Goal: Find specific page/section: Find specific page/section

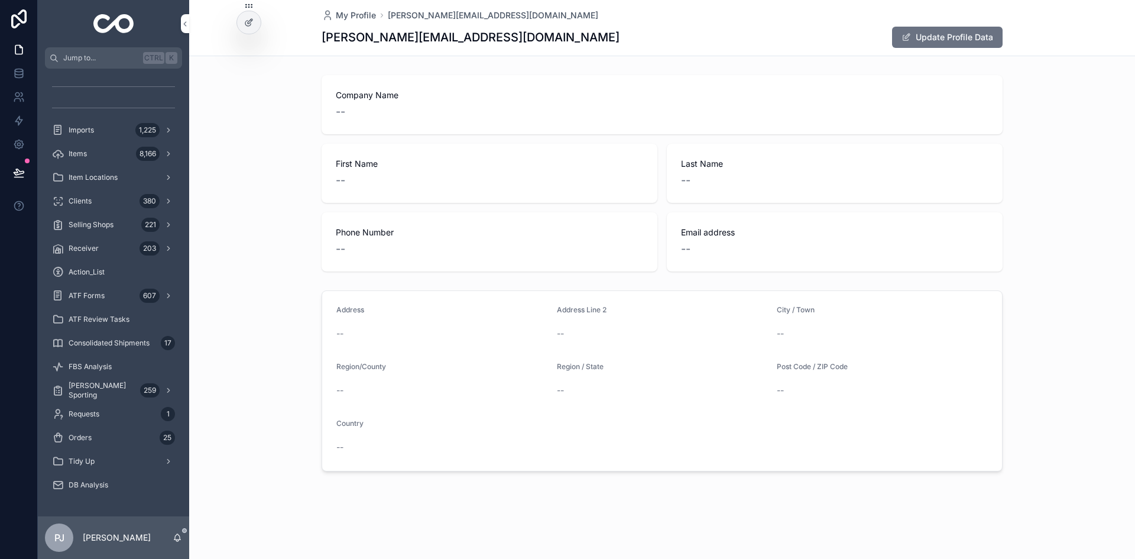
click at [66, 153] on div "Items 8,166" at bounding box center [113, 153] width 123 height 19
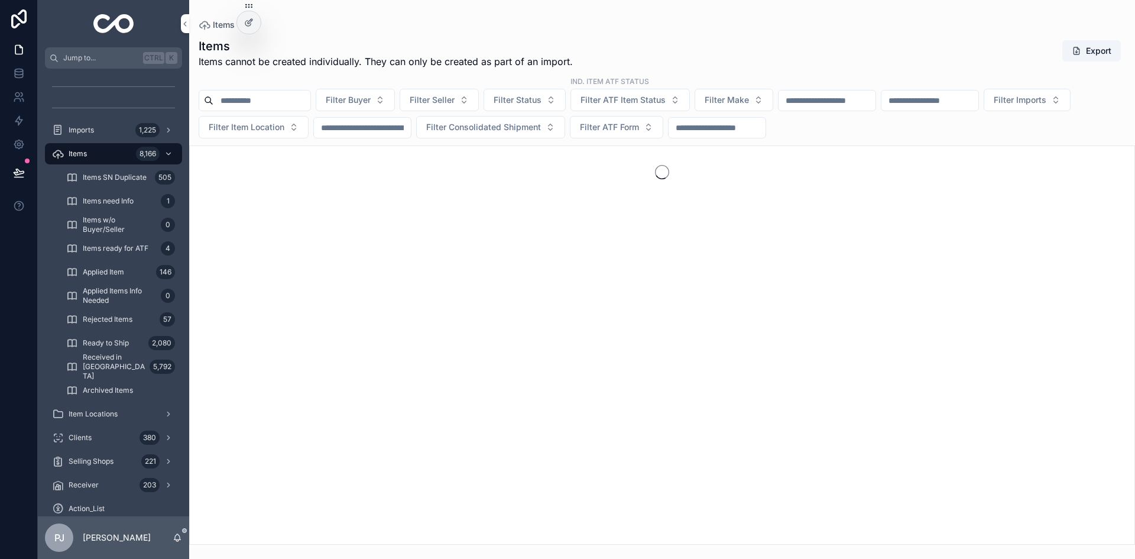
click at [758, 106] on button "Filter Make" at bounding box center [734, 100] width 79 height 22
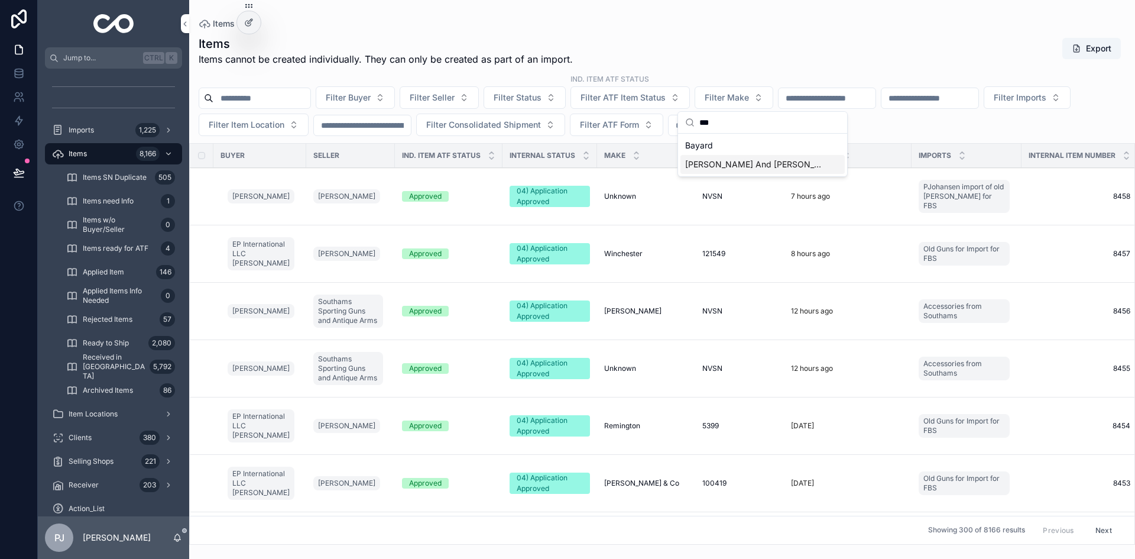
type input "***"
click at [742, 166] on span "[PERSON_NAME] And [PERSON_NAME] (AyA)" at bounding box center [755, 164] width 141 height 12
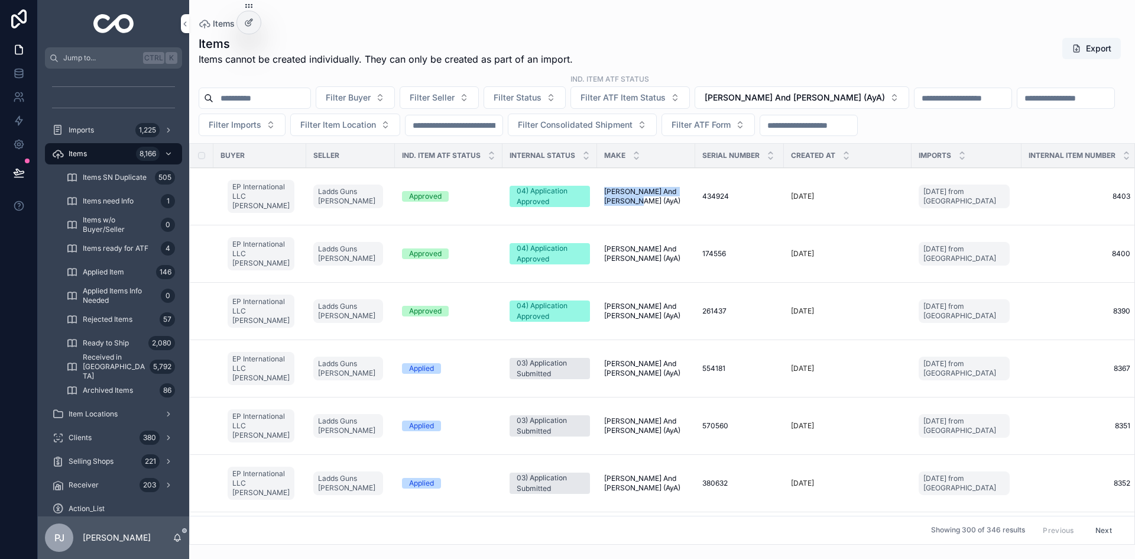
drag, startPoint x: 595, startPoint y: 192, endPoint x: 681, endPoint y: 198, distance: 86.0
click at [681, 198] on td "[PERSON_NAME] And [PERSON_NAME] ([PERSON_NAME] And [PERSON_NAME] (AyA)" at bounding box center [646, 196] width 98 height 57
copy span "[PERSON_NAME] And [PERSON_NAME] (AyA)"
